Goal: Information Seeking & Learning: Compare options

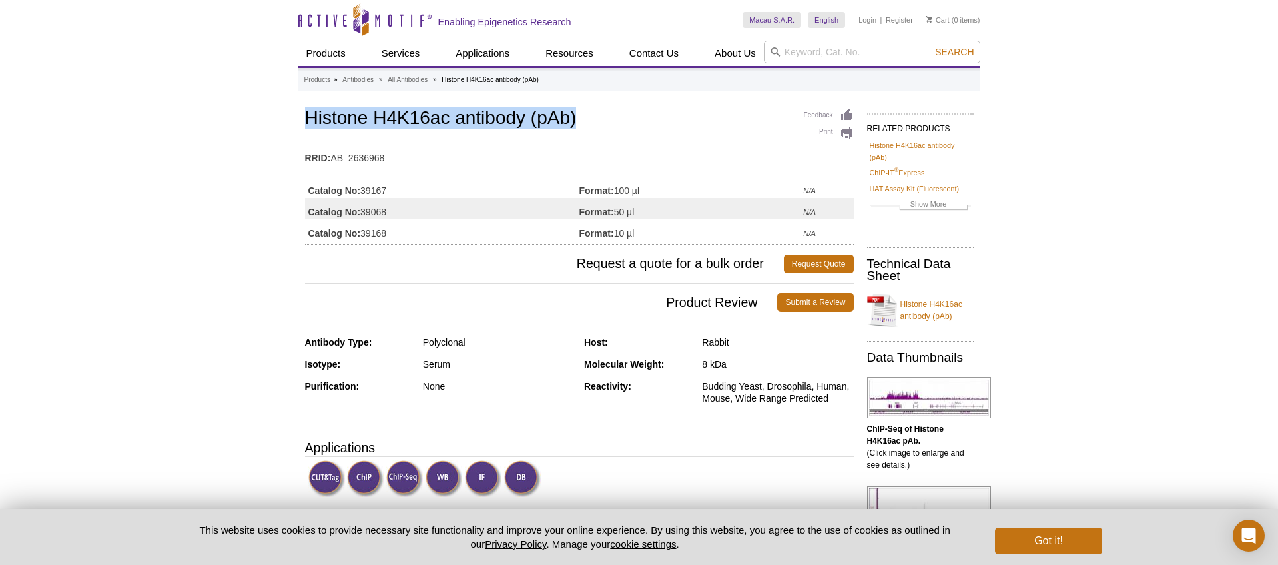
drag, startPoint x: 306, startPoint y: 122, endPoint x: 584, endPoint y: 127, distance: 277.2
click at [584, 127] on h1 "Histone H4K16ac antibody (pAb)" at bounding box center [579, 119] width 549 height 23
copy h1 "Histone H4K16ac antibody (pAb)"
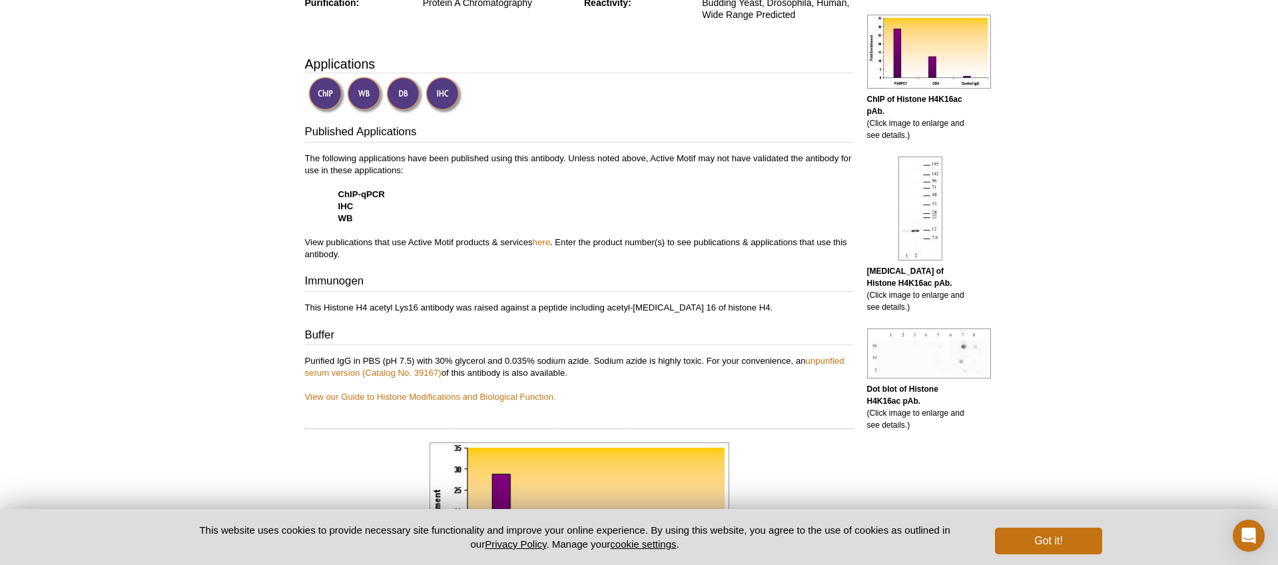
scroll to position [364, 0]
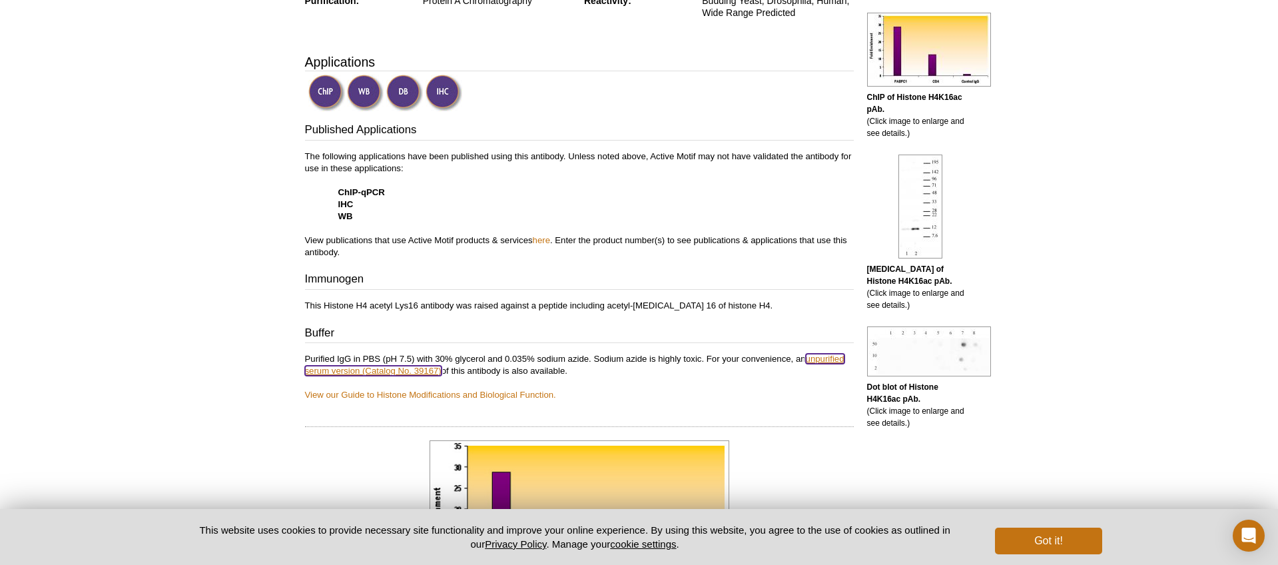
click at [334, 372] on link "unpurified serum version (Catalog No. 39167)" at bounding box center [575, 365] width 540 height 22
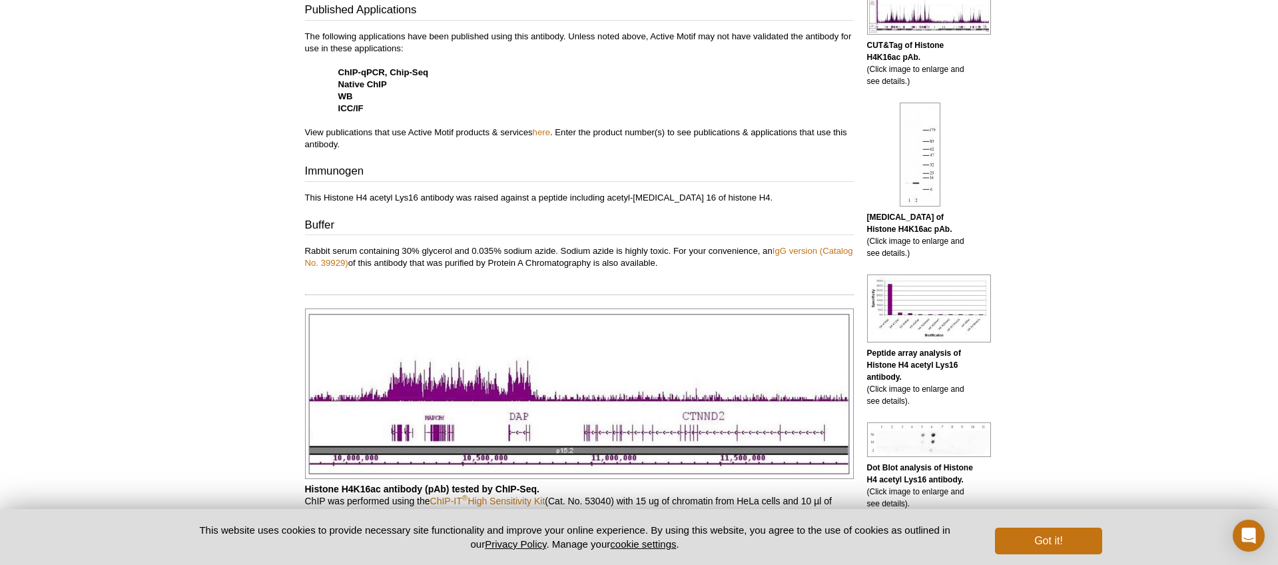
scroll to position [494, 0]
